Goal: Task Accomplishment & Management: Manage account settings

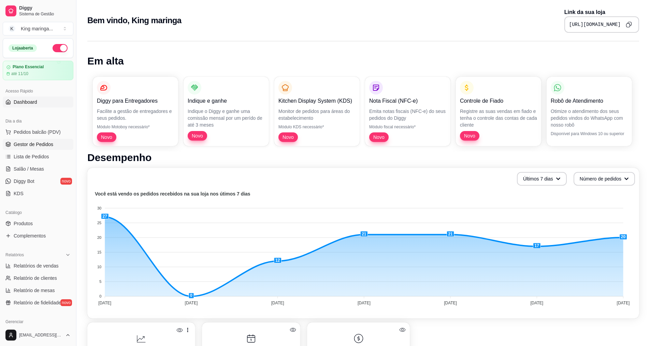
click at [30, 149] on link "Gestor de Pedidos" at bounding box center [38, 144] width 71 height 11
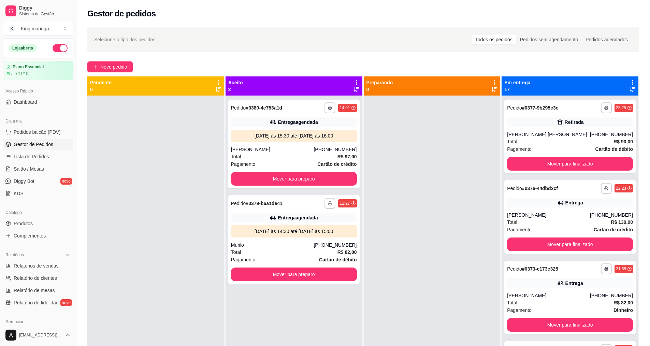
click at [627, 77] on div "Em entrega 17" at bounding box center [570, 85] width 137 height 19
click at [630, 83] on icon at bounding box center [633, 82] width 6 height 6
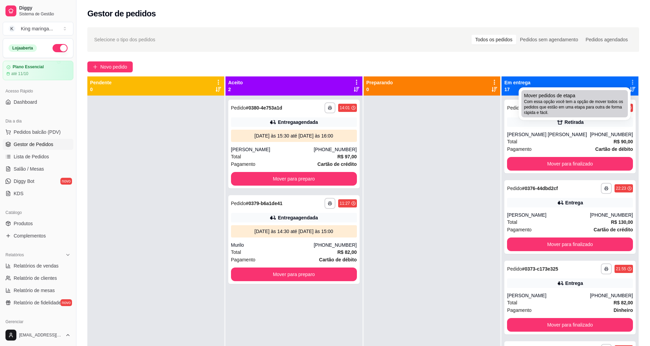
click at [593, 102] on span "Com essa opção você tem a opção de mover todos os pedidos que estão em uma etap…" at bounding box center [574, 107] width 101 height 16
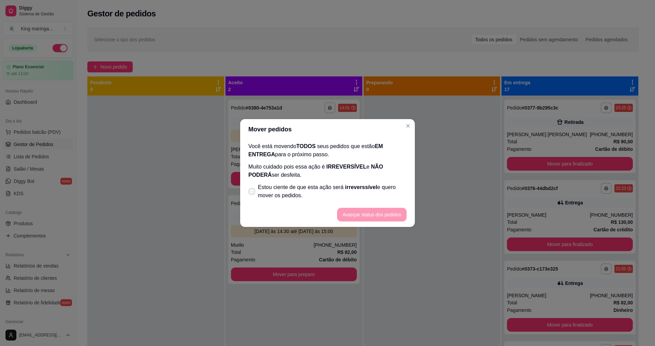
click at [266, 199] on span "Estou ciente de que esta ação será irreverssível e quero mover os pedidos." at bounding box center [332, 191] width 149 height 16
click at [253, 197] on input "Estou ciente de que esta ação será irreverssível e quero mover os pedidos." at bounding box center [250, 195] width 4 height 4
checkbox input "true"
click at [401, 213] on button "Avançar status dos pedidos" at bounding box center [372, 215] width 70 height 14
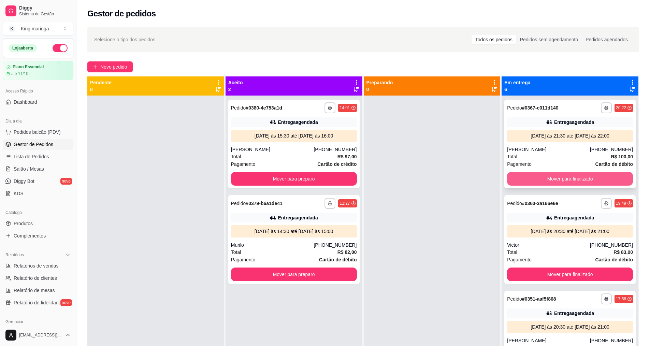
click at [548, 177] on button "Mover para finalizado" at bounding box center [570, 179] width 126 height 14
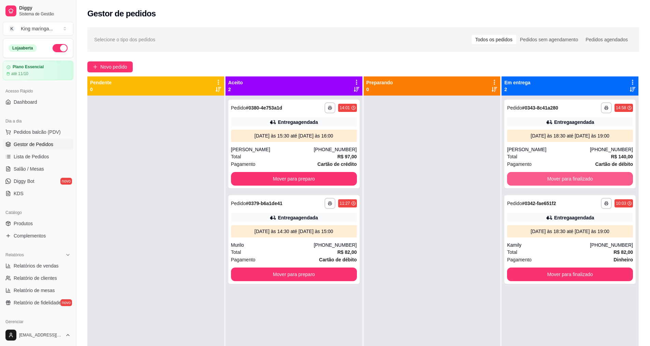
click at [548, 177] on button "Mover para finalizado" at bounding box center [570, 179] width 126 height 14
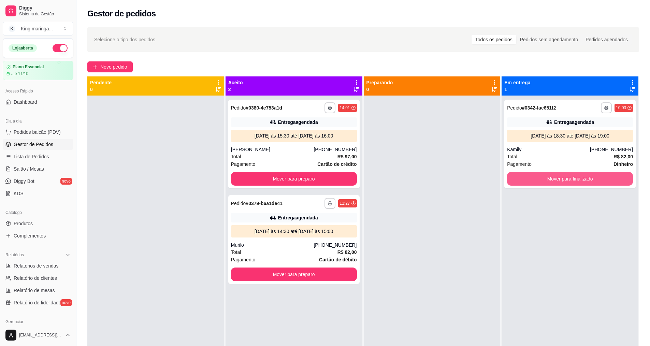
click at [548, 177] on button "Mover para finalizado" at bounding box center [570, 179] width 126 height 14
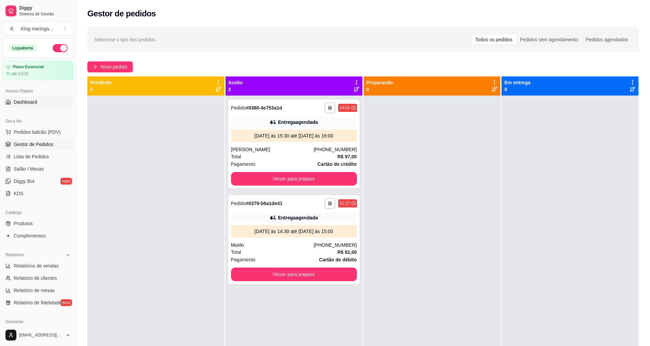
click at [35, 102] on span "Dashboard" at bounding box center [26, 102] width 24 height 7
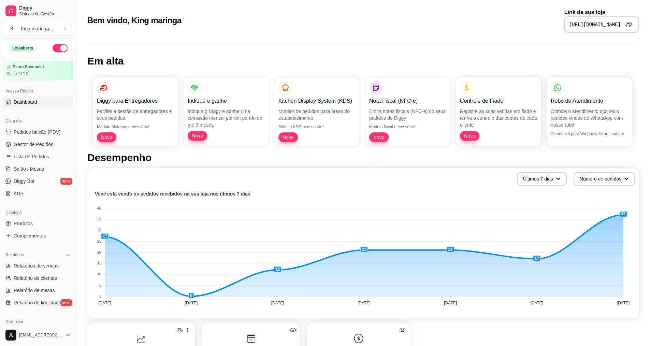
click at [628, 25] on icon "Copy to clipboard" at bounding box center [629, 25] width 6 height 6
click at [35, 145] on span "Gestor de Pedidos" at bounding box center [34, 144] width 40 height 7
click at [36, 143] on span "Gestor de Pedidos" at bounding box center [34, 144] width 40 height 7
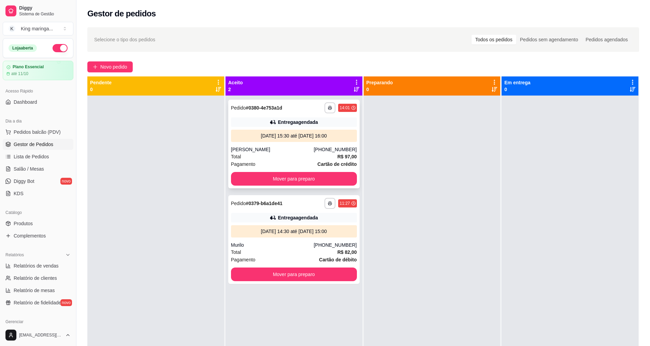
click at [274, 142] on div "**********" at bounding box center [293, 144] width 131 height 89
click at [310, 136] on div "[DATE] às 15:30 até [DATE] às 16:00" at bounding box center [294, 135] width 120 height 7
click at [298, 176] on button "Mover para preparo" at bounding box center [294, 178] width 122 height 13
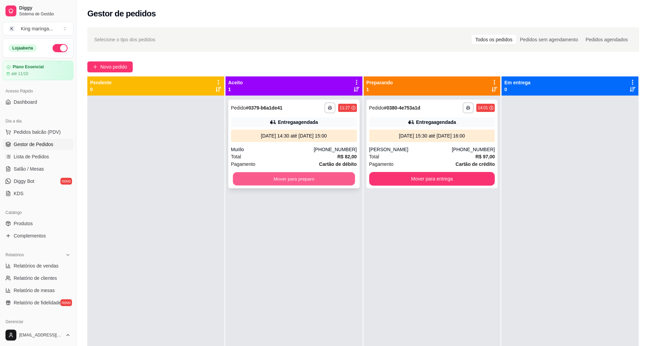
click at [318, 180] on button "Mover para preparo" at bounding box center [294, 178] width 122 height 13
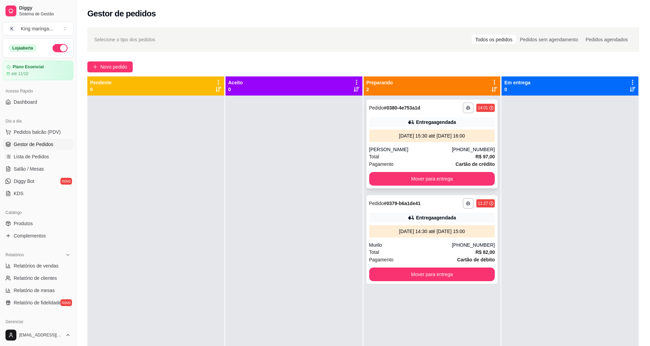
click at [406, 145] on div "**********" at bounding box center [432, 144] width 131 height 89
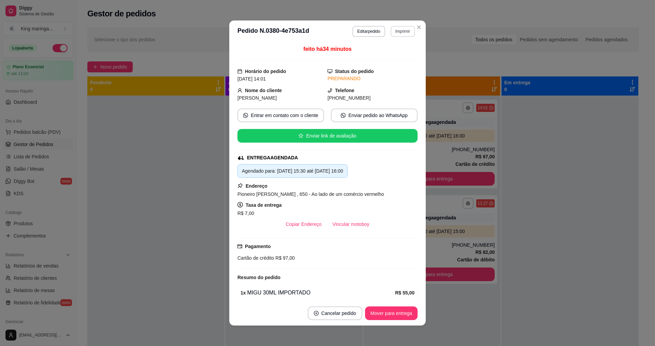
click at [403, 31] on button "Imprimir" at bounding box center [403, 31] width 24 height 11
click at [387, 52] on button "IMPRESSORA" at bounding box center [389, 55] width 48 height 11
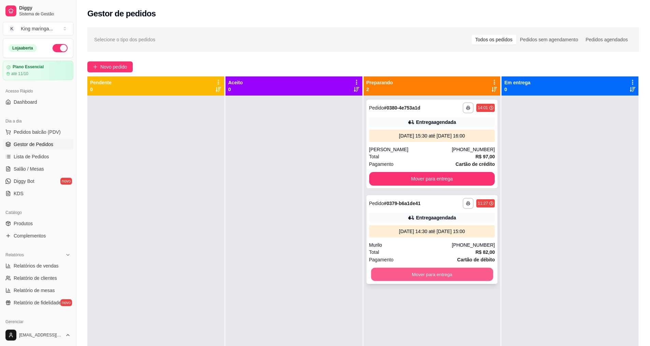
click at [437, 273] on button "Mover para entrega" at bounding box center [432, 274] width 122 height 13
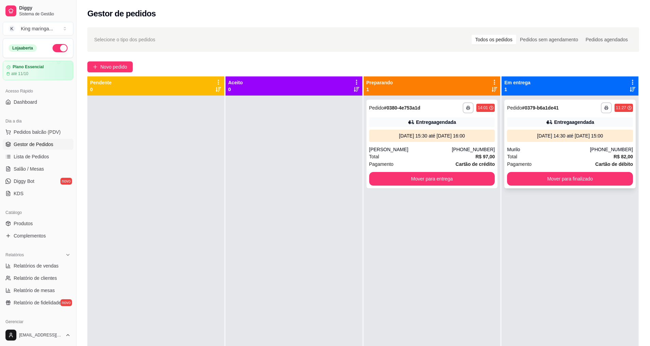
click at [559, 112] on div "**********" at bounding box center [570, 107] width 126 height 11
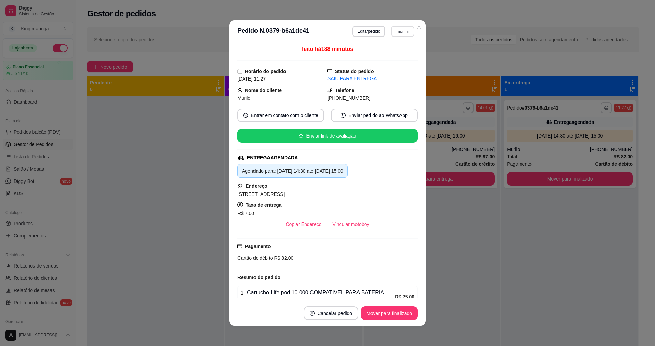
click at [406, 28] on button "Imprimir" at bounding box center [403, 31] width 24 height 11
click at [379, 56] on button "IMPRESSORA" at bounding box center [388, 55] width 49 height 11
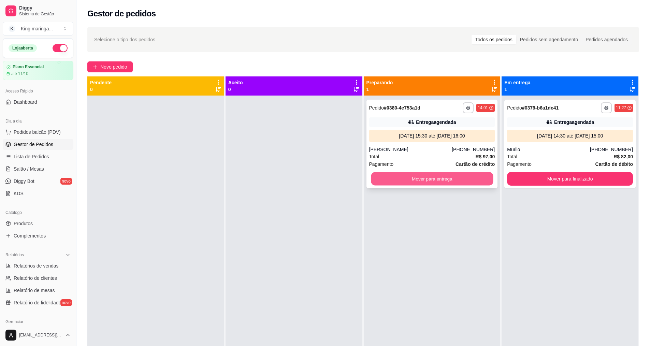
click at [448, 174] on button "Mover para entrega" at bounding box center [432, 178] width 122 height 13
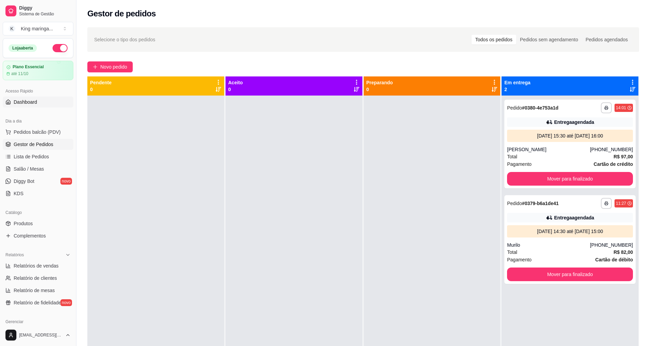
click at [50, 103] on link "Dashboard" at bounding box center [38, 102] width 71 height 11
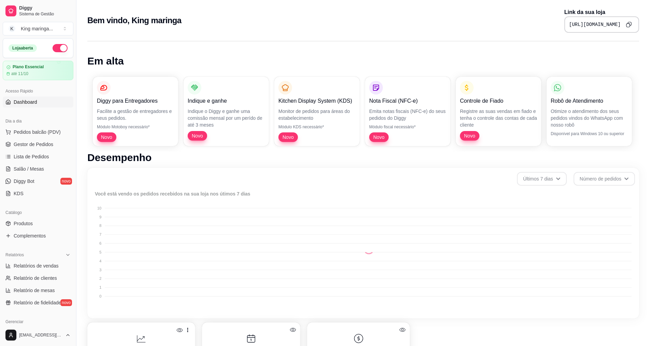
click at [631, 24] on icon "Copy to clipboard" at bounding box center [629, 25] width 6 height 6
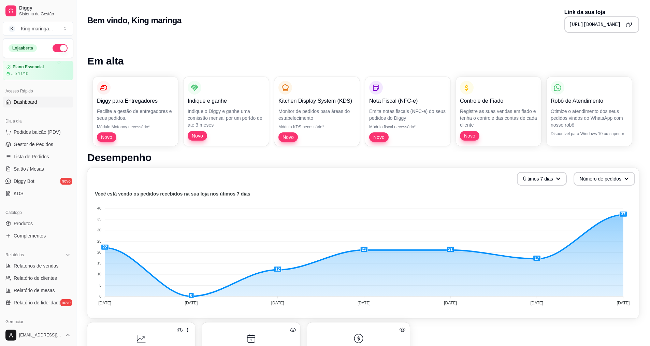
click at [32, 150] on ul "Pedidos balcão (PDV) Gestor de Pedidos Lista de Pedidos Salão / Mesas Diggy Bot…" at bounding box center [38, 163] width 71 height 72
click at [36, 144] on span "Gestor de Pedidos" at bounding box center [34, 144] width 40 height 7
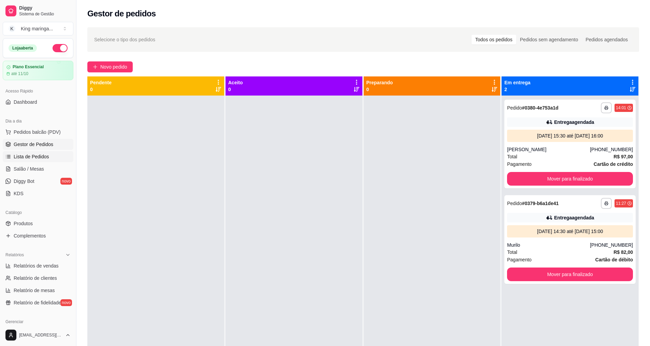
click at [26, 159] on span "Lista de Pedidos" at bounding box center [32, 156] width 36 height 7
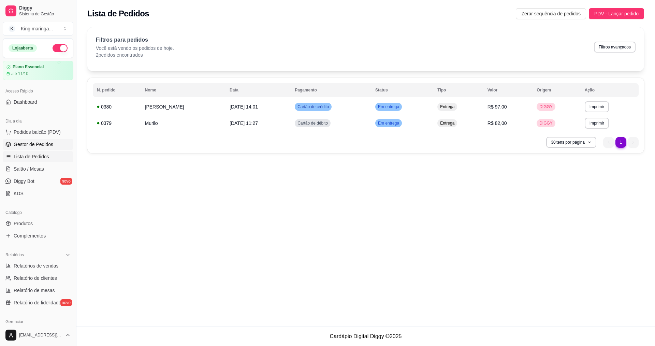
click at [30, 145] on span "Gestor de Pedidos" at bounding box center [34, 144] width 40 height 7
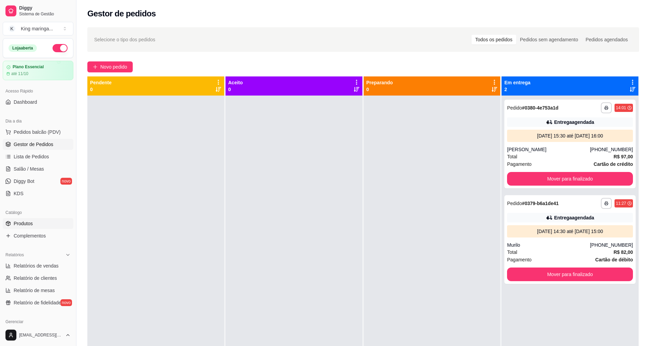
click at [29, 221] on span "Produtos" at bounding box center [23, 223] width 19 height 7
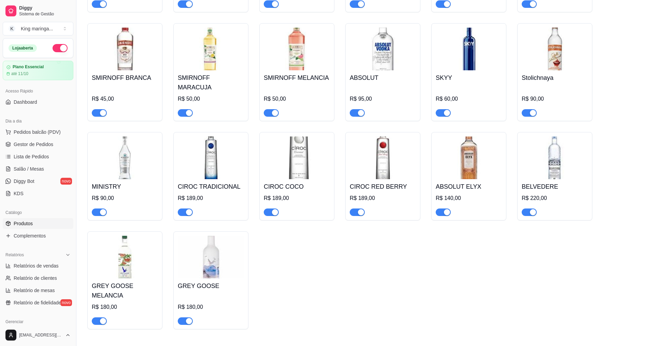
scroll to position [5493, 0]
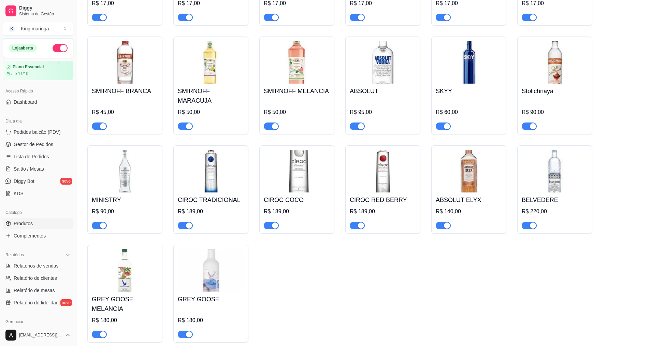
click at [119, 150] on img at bounding box center [125, 171] width 66 height 43
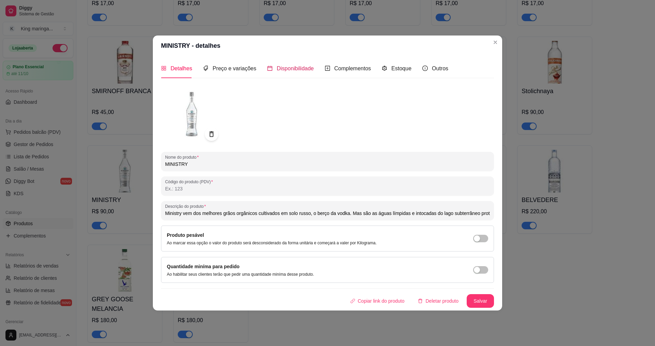
click at [281, 68] on span "Disponibilidade" at bounding box center [295, 69] width 37 height 6
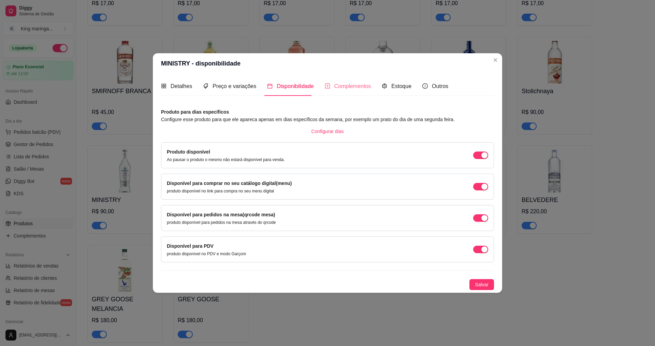
click at [339, 80] on div "Complementos" at bounding box center [348, 85] width 46 height 19
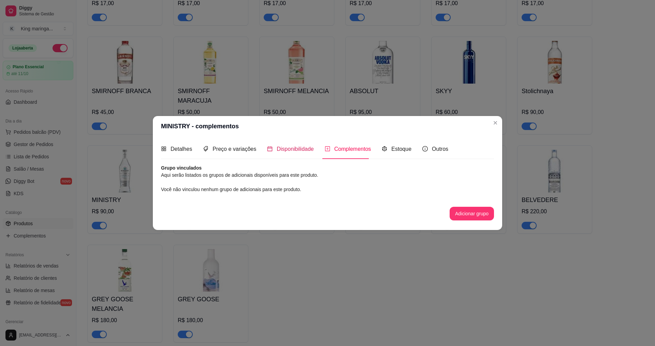
drag, startPoint x: 295, startPoint y: 148, endPoint x: 217, endPoint y: 145, distance: 77.5
click at [289, 148] on span "Disponibilidade" at bounding box center [295, 149] width 37 height 6
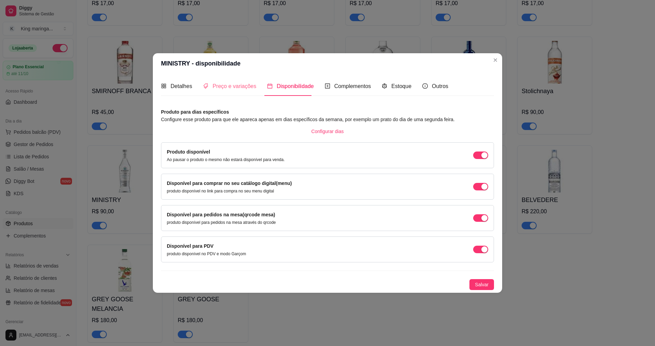
click at [225, 92] on div "Preço e variações" at bounding box center [229, 85] width 53 height 19
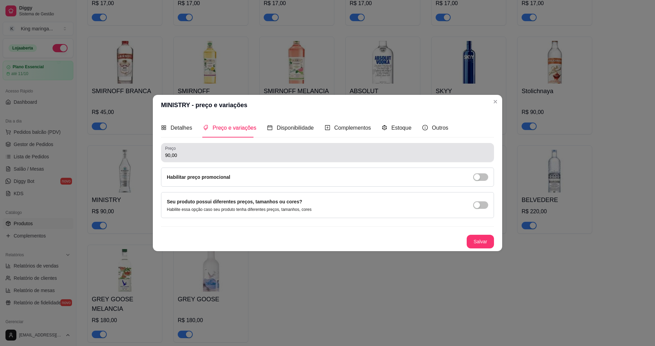
click at [201, 156] on input "90,00" at bounding box center [327, 155] width 325 height 7
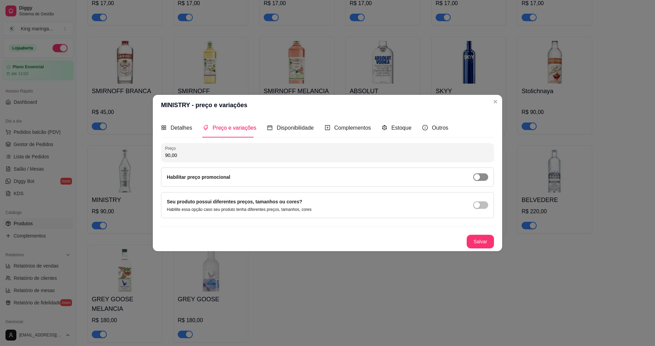
click at [487, 174] on span "button" at bounding box center [480, 177] width 15 height 8
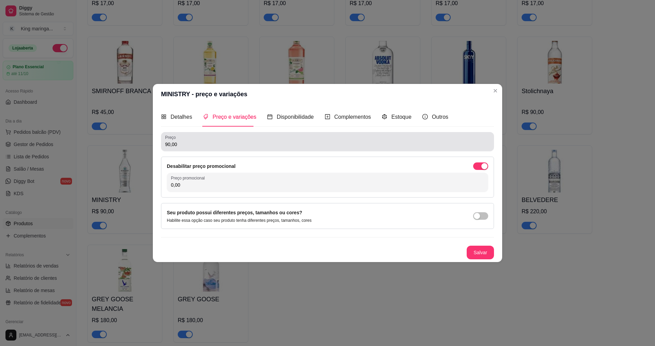
click at [186, 147] on input "90,00" at bounding box center [327, 144] width 325 height 7
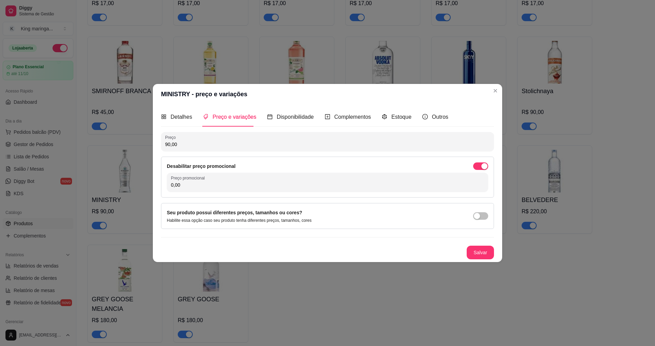
click at [186, 147] on input "90,00" at bounding box center [327, 144] width 325 height 7
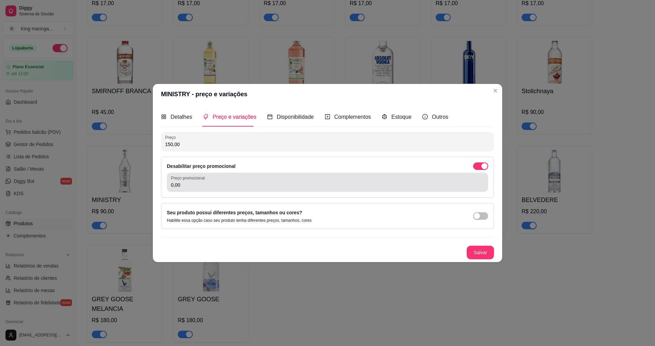
type input "150,00"
click at [202, 186] on input "0,00" at bounding box center [327, 185] width 313 height 7
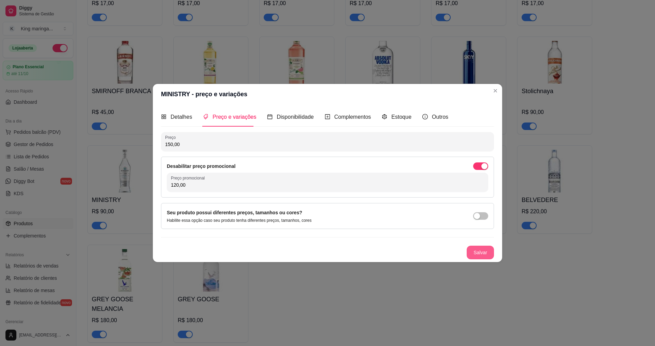
type input "120,00"
click at [484, 254] on button "Salvar" at bounding box center [480, 253] width 27 height 14
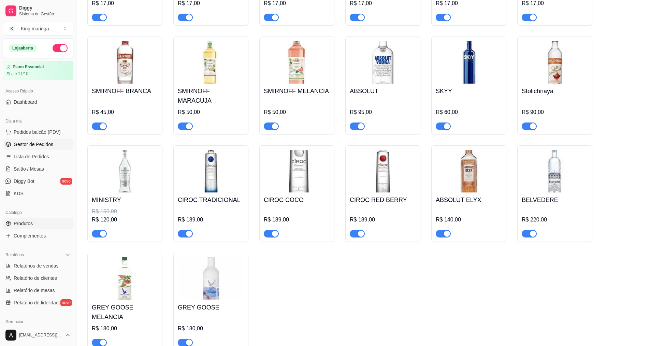
click at [41, 144] on span "Gestor de Pedidos" at bounding box center [34, 144] width 40 height 7
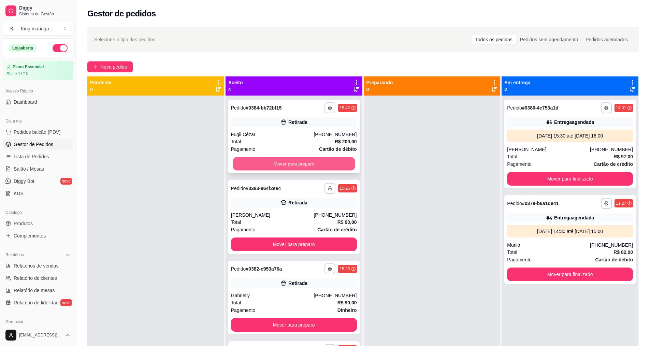
click at [314, 160] on button "Mover para preparo" at bounding box center [294, 163] width 122 height 13
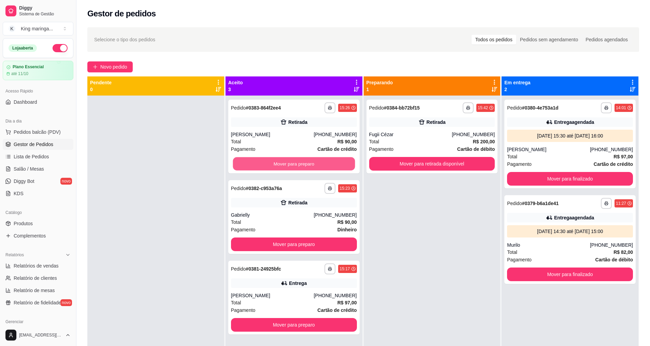
click at [314, 160] on button "Mover para preparo" at bounding box center [294, 163] width 122 height 13
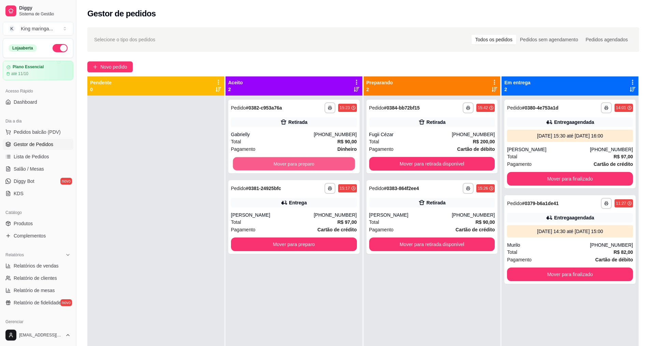
click at [314, 160] on button "Mover para preparo" at bounding box center [294, 163] width 122 height 13
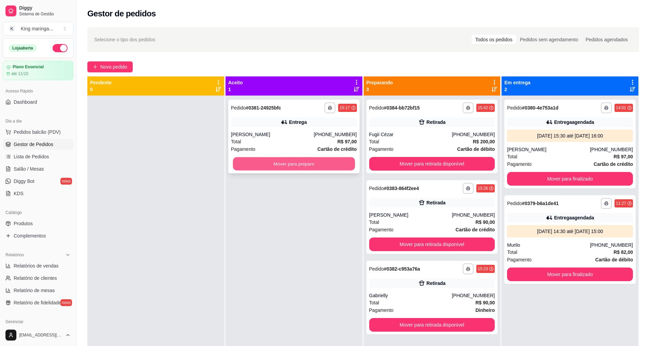
click at [312, 165] on button "Mover para preparo" at bounding box center [294, 163] width 122 height 13
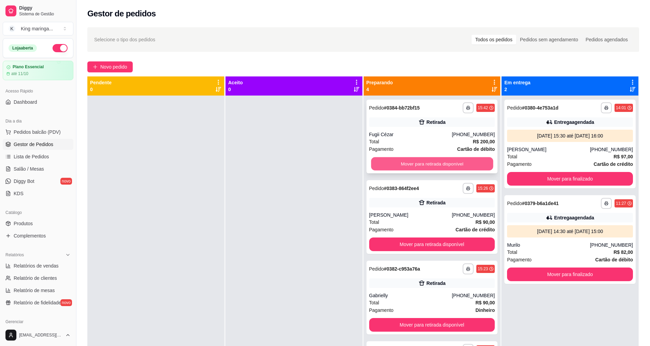
click at [442, 165] on button "Mover para retirada disponível" at bounding box center [432, 163] width 122 height 13
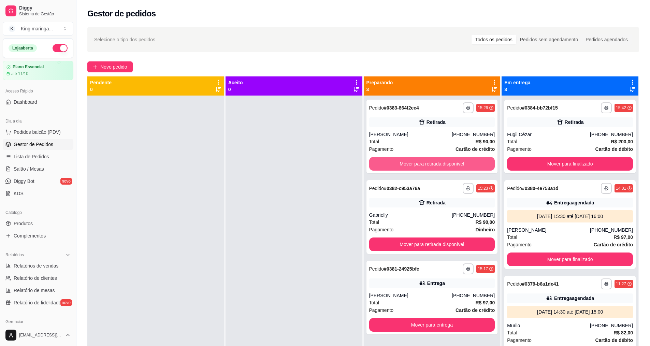
click at [442, 165] on button "Mover para retirada disponível" at bounding box center [432, 164] width 126 height 14
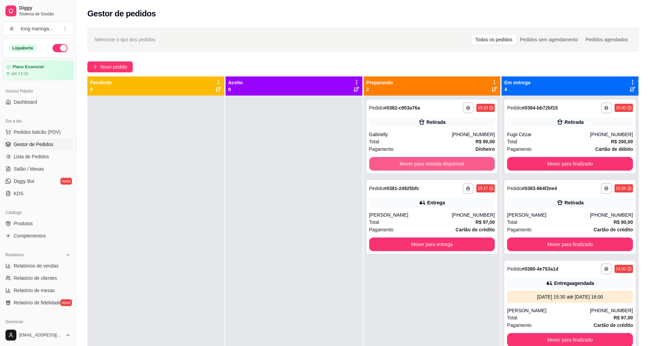
click at [442, 165] on button "Mover para retirada disponível" at bounding box center [432, 164] width 126 height 14
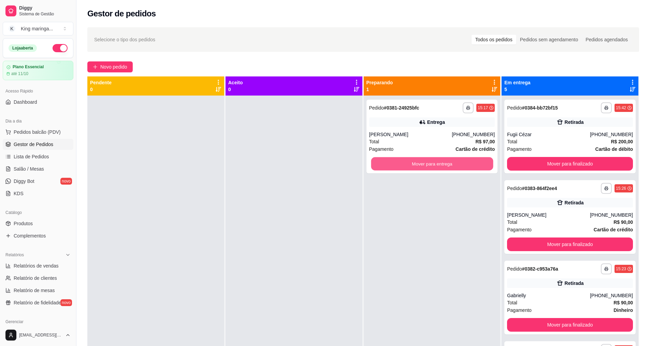
click at [442, 165] on button "Mover para entrega" at bounding box center [432, 163] width 122 height 13
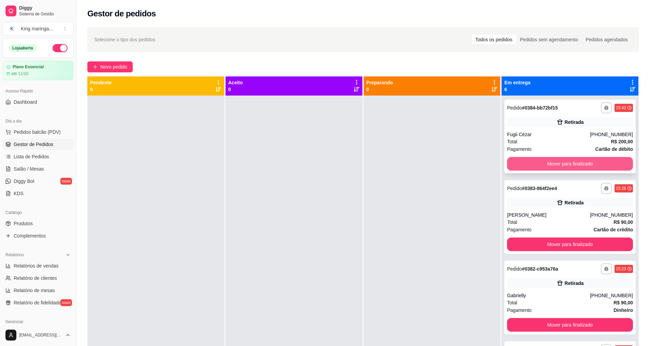
click at [553, 166] on button "Mover para finalizado" at bounding box center [570, 164] width 126 height 14
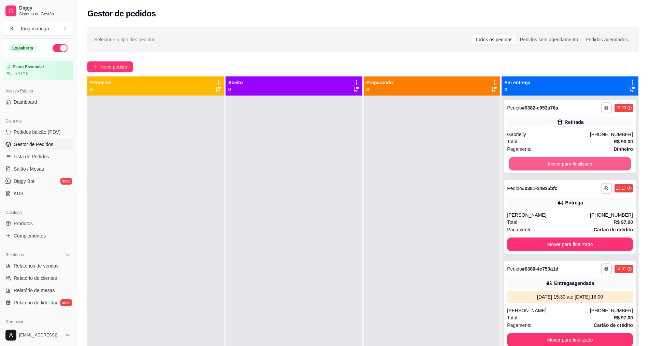
click at [552, 167] on button "Mover para finalizado" at bounding box center [570, 163] width 122 height 13
